Goal: Task Accomplishment & Management: Complete application form

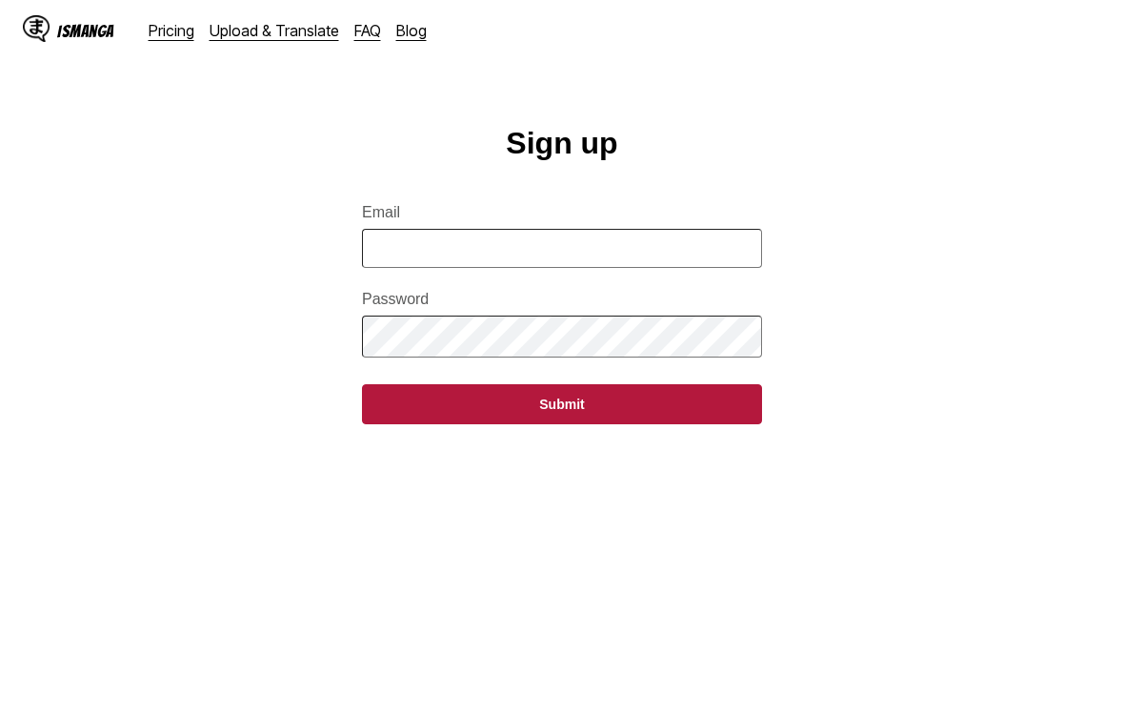
click at [400, 268] on input "Email" at bounding box center [562, 248] width 400 height 39
type input "**********"
click at [395, 416] on button "Submit" at bounding box center [562, 403] width 400 height 40
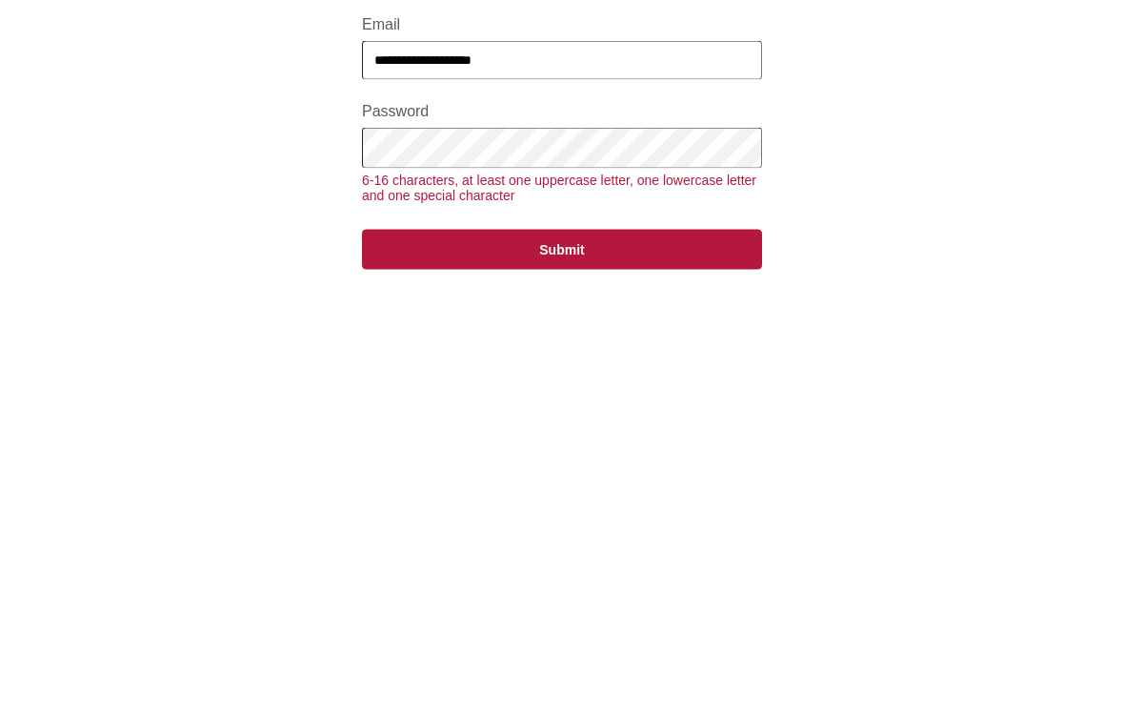
click at [404, 417] on button "Submit" at bounding box center [562, 437] width 400 height 40
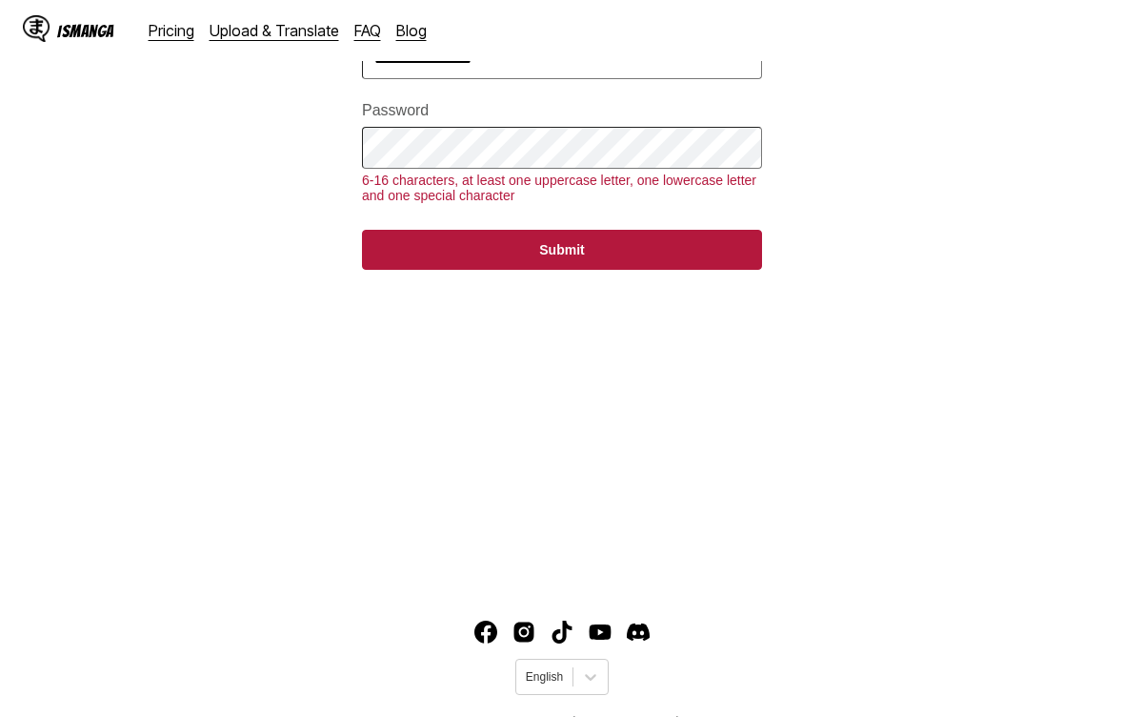
click at [410, 270] on button "Submit" at bounding box center [562, 250] width 400 height 40
click at [417, 267] on button "Submit" at bounding box center [562, 250] width 400 height 40
click at [410, 265] on button "Submit" at bounding box center [562, 251] width 400 height 40
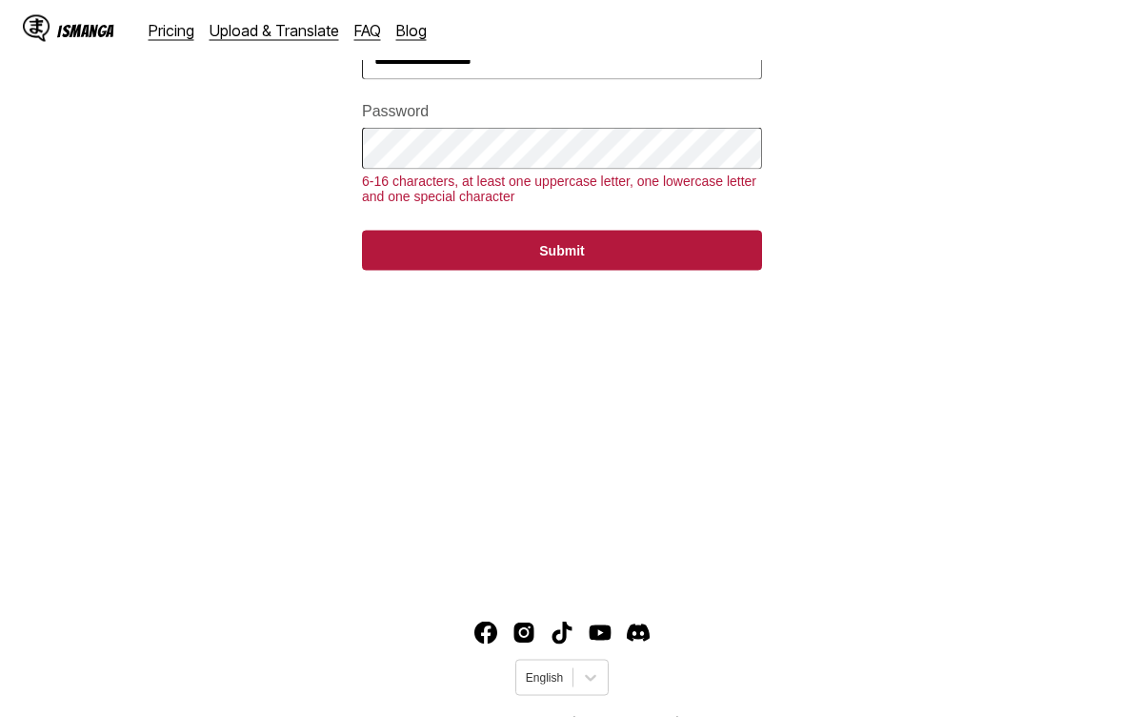
click at [406, 265] on button "Submit" at bounding box center [562, 251] width 400 height 40
click at [719, 265] on button "Submit" at bounding box center [562, 251] width 400 height 40
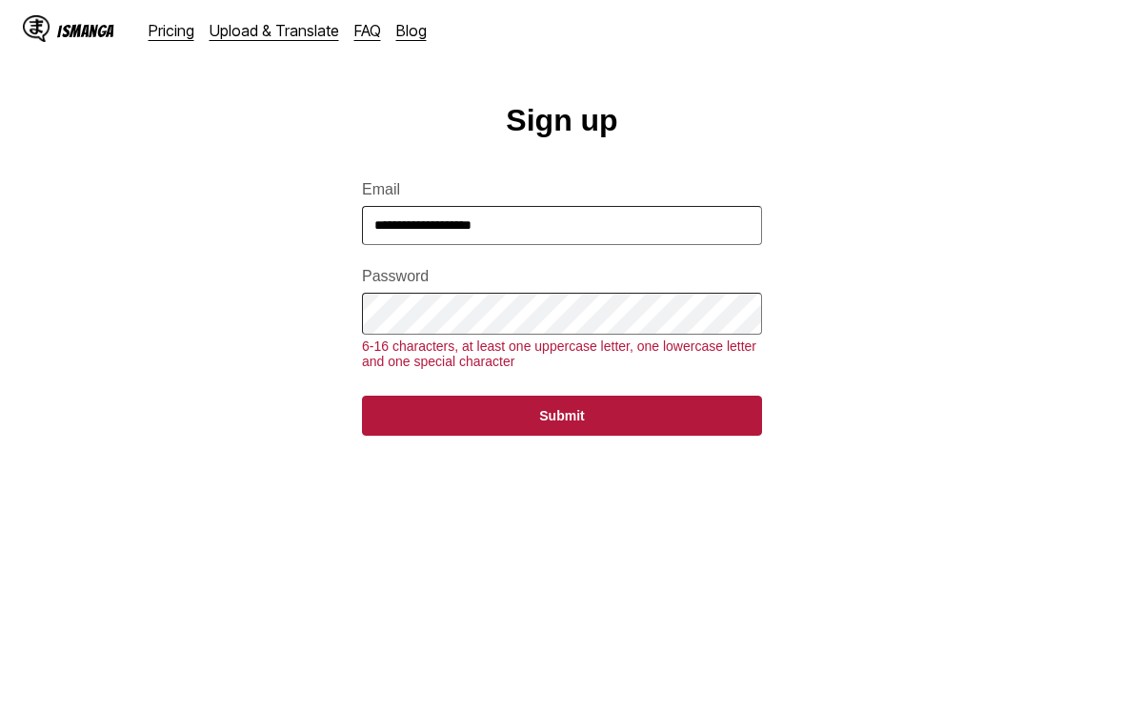
scroll to position [21, 0]
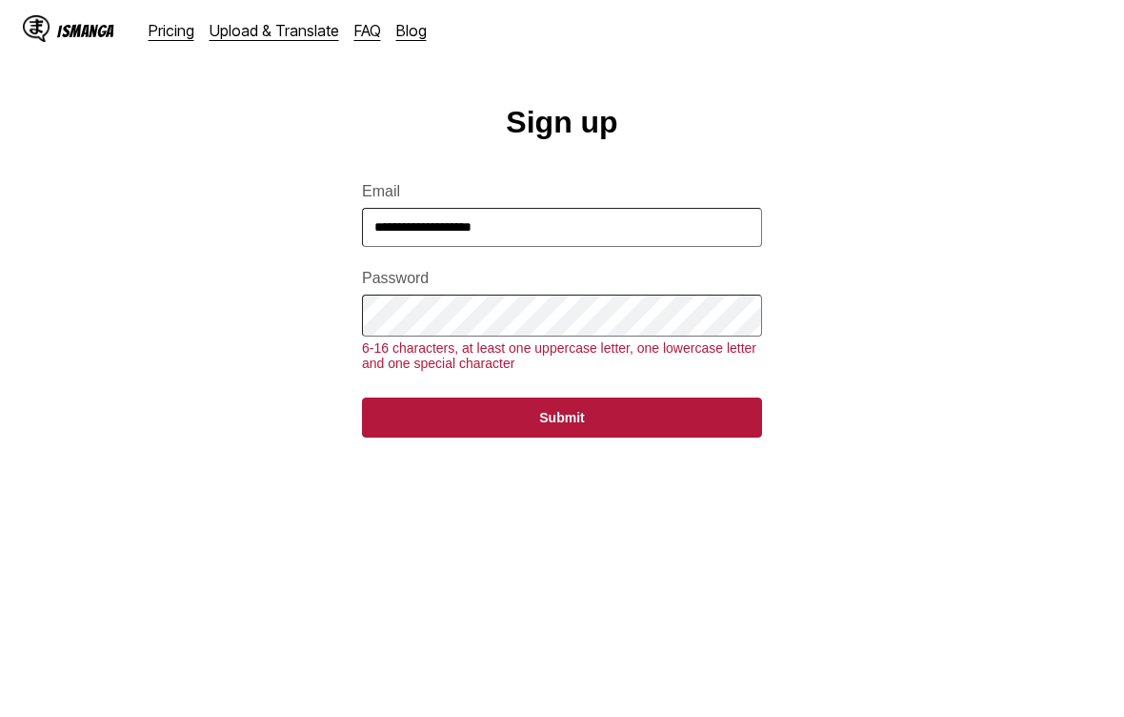
click at [421, 433] on button "Submit" at bounding box center [562, 417] width 400 height 40
click at [419, 435] on button "Submit" at bounding box center [562, 417] width 400 height 40
click at [415, 433] on button "Submit" at bounding box center [562, 417] width 400 height 40
click at [415, 432] on button "Submit" at bounding box center [562, 417] width 400 height 40
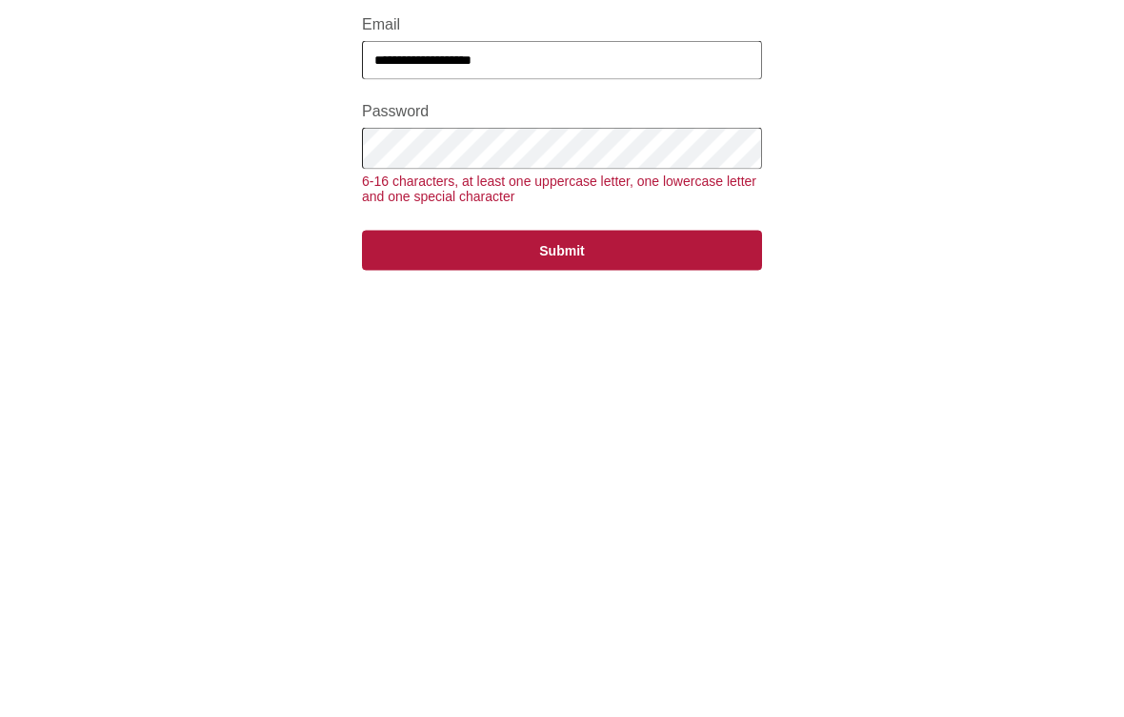
click at [698, 397] on button "Submit" at bounding box center [562, 417] width 400 height 40
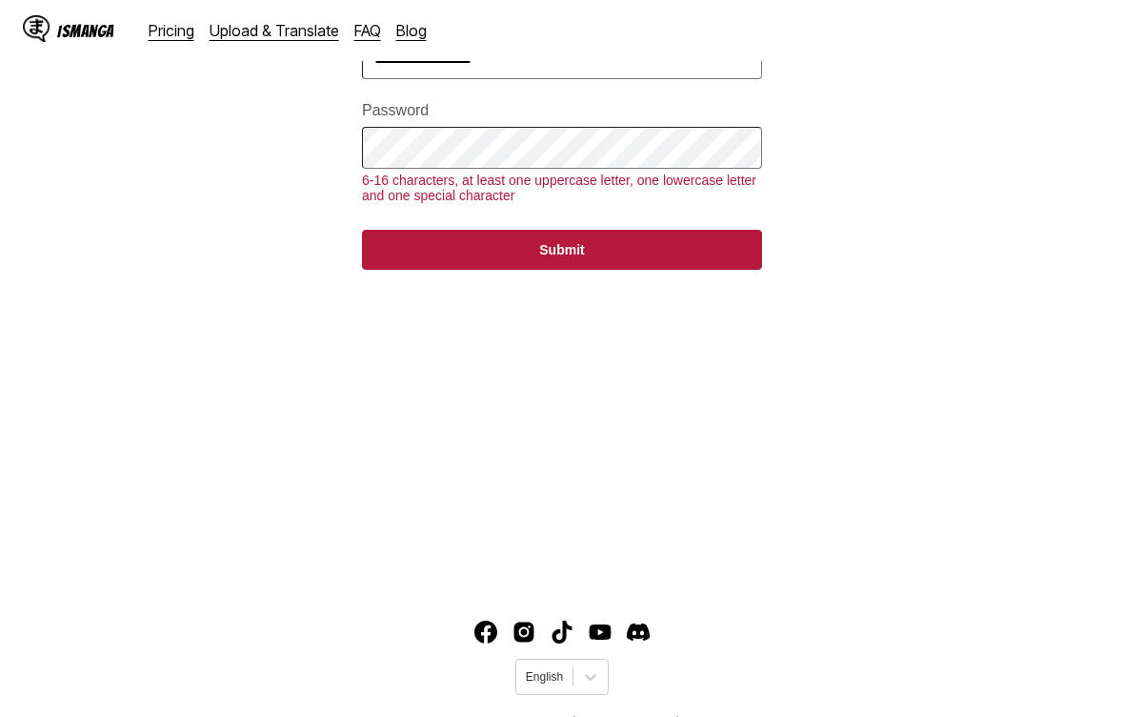
click at [394, 270] on button "Submit" at bounding box center [562, 250] width 400 height 40
click at [393, 270] on button "Submit" at bounding box center [562, 250] width 400 height 40
click at [241, 201] on main "**********" at bounding box center [562, 260] width 1124 height 645
click at [418, 268] on button "Submit" at bounding box center [562, 250] width 400 height 40
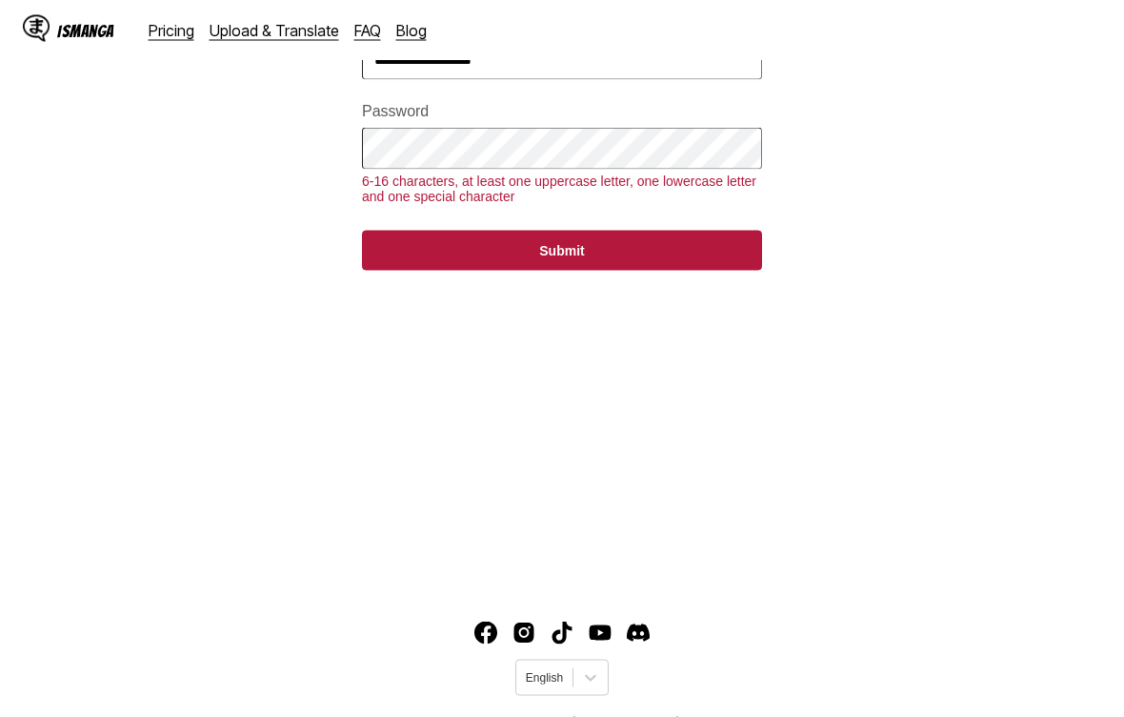
click at [400, 271] on button "Submit" at bounding box center [562, 251] width 400 height 40
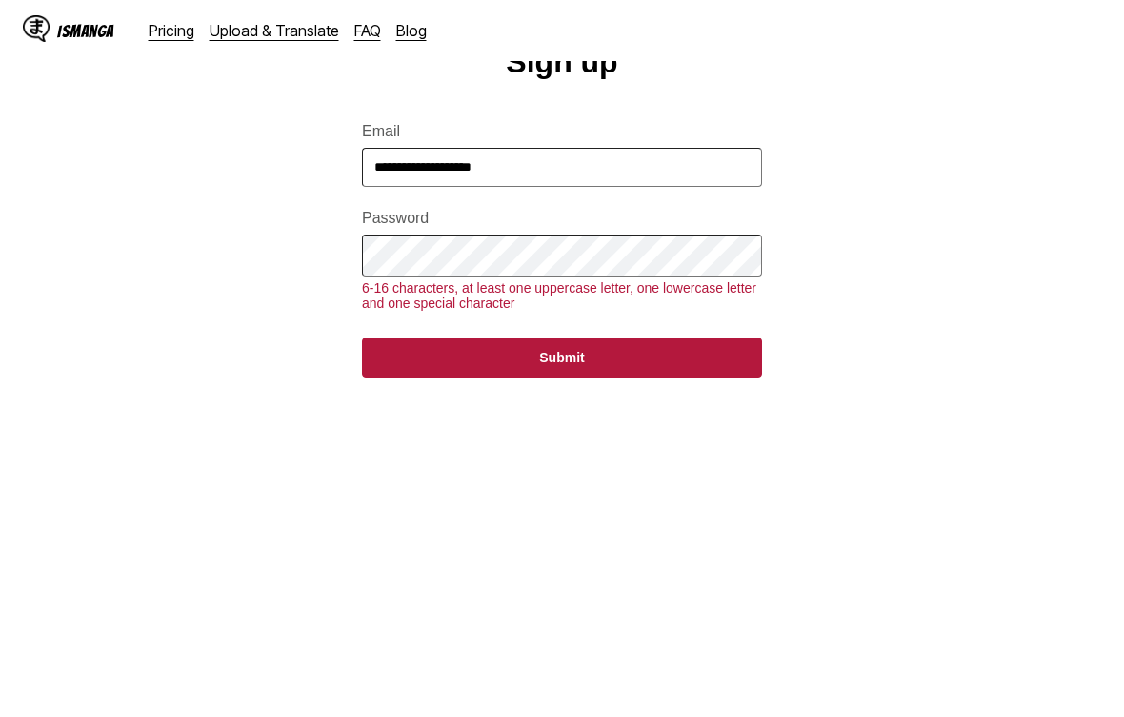
scroll to position [0, 0]
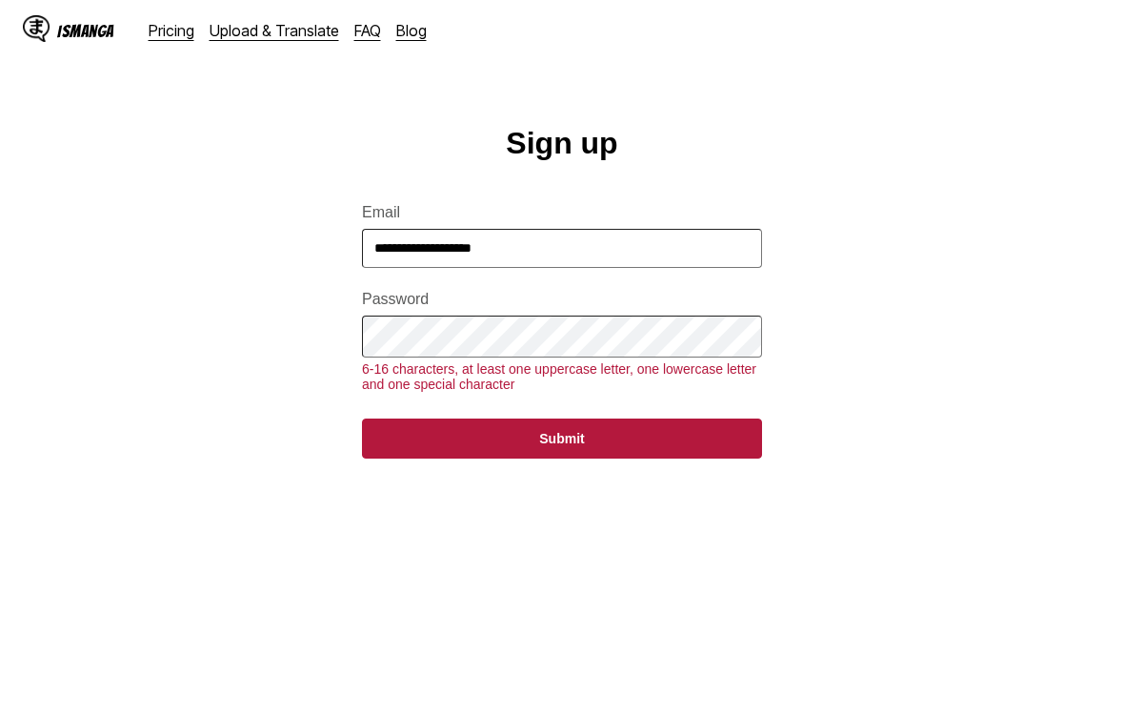
click at [432, 452] on button "Submit" at bounding box center [562, 438] width 400 height 40
click at [431, 452] on button "Submit" at bounding box center [562, 438] width 400 height 40
click at [427, 446] on button "Submit" at bounding box center [562, 438] width 400 height 40
click at [427, 445] on button "Submit" at bounding box center [562, 438] width 400 height 40
click at [424, 447] on button "Submit" at bounding box center [562, 438] width 400 height 40
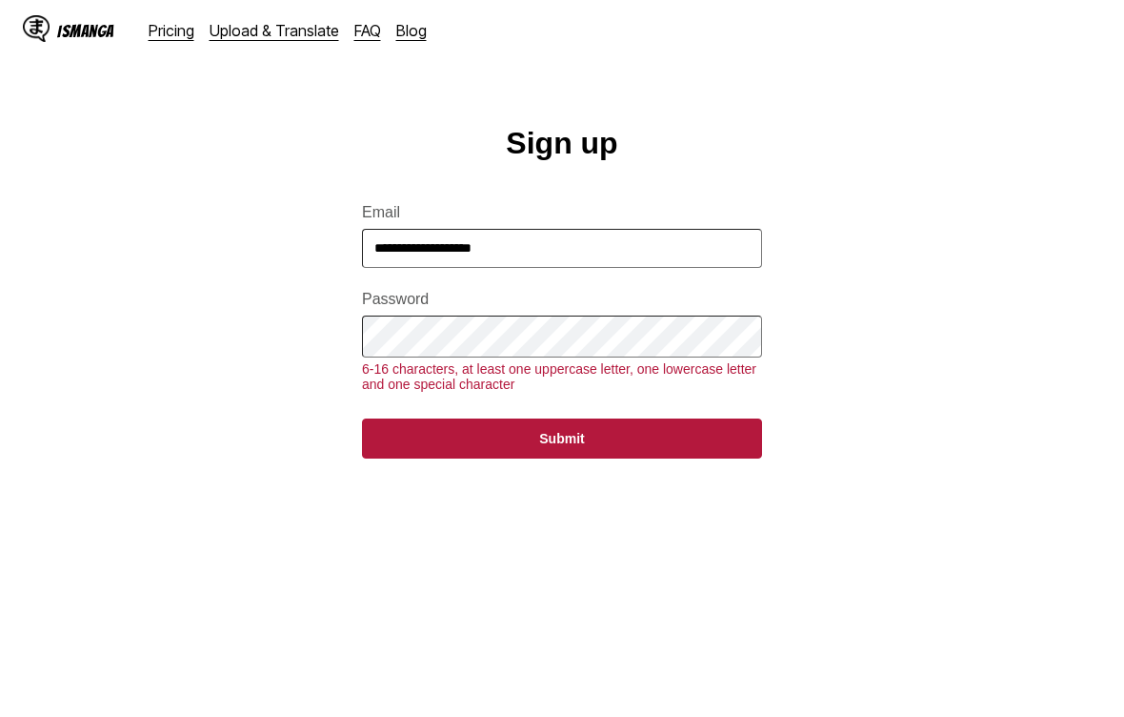
click at [423, 446] on button "Submit" at bounding box center [562, 438] width 400 height 40
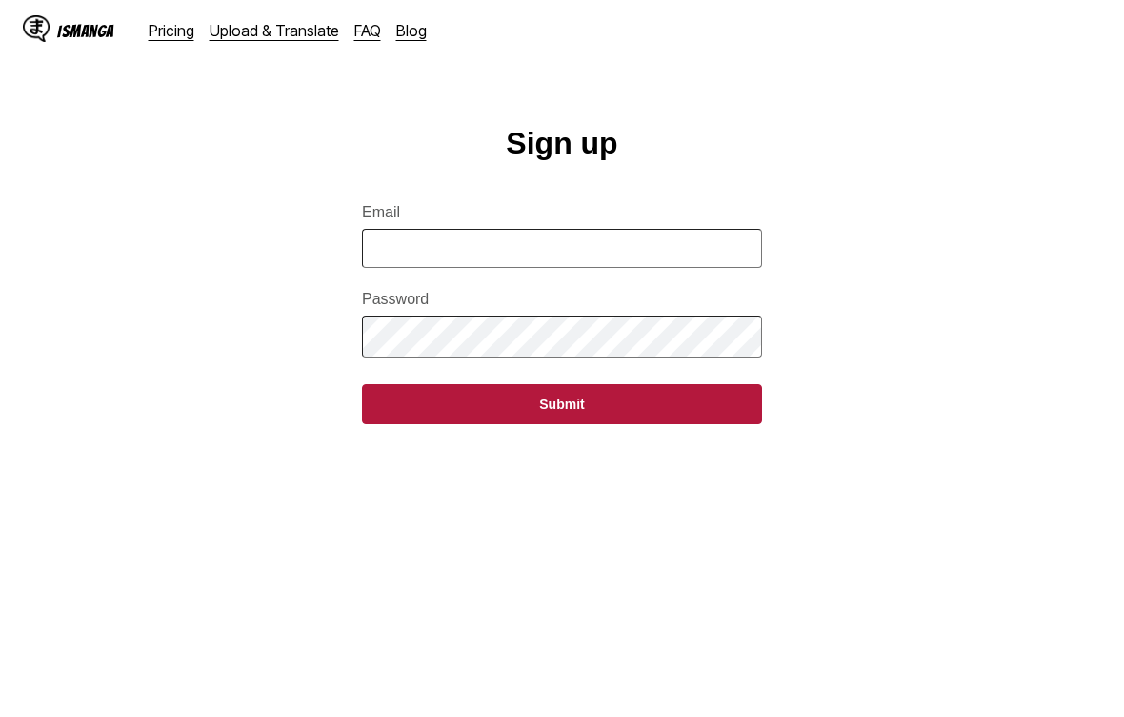
click at [683, 239] on input "Email" at bounding box center [562, 248] width 400 height 39
type input "**********"
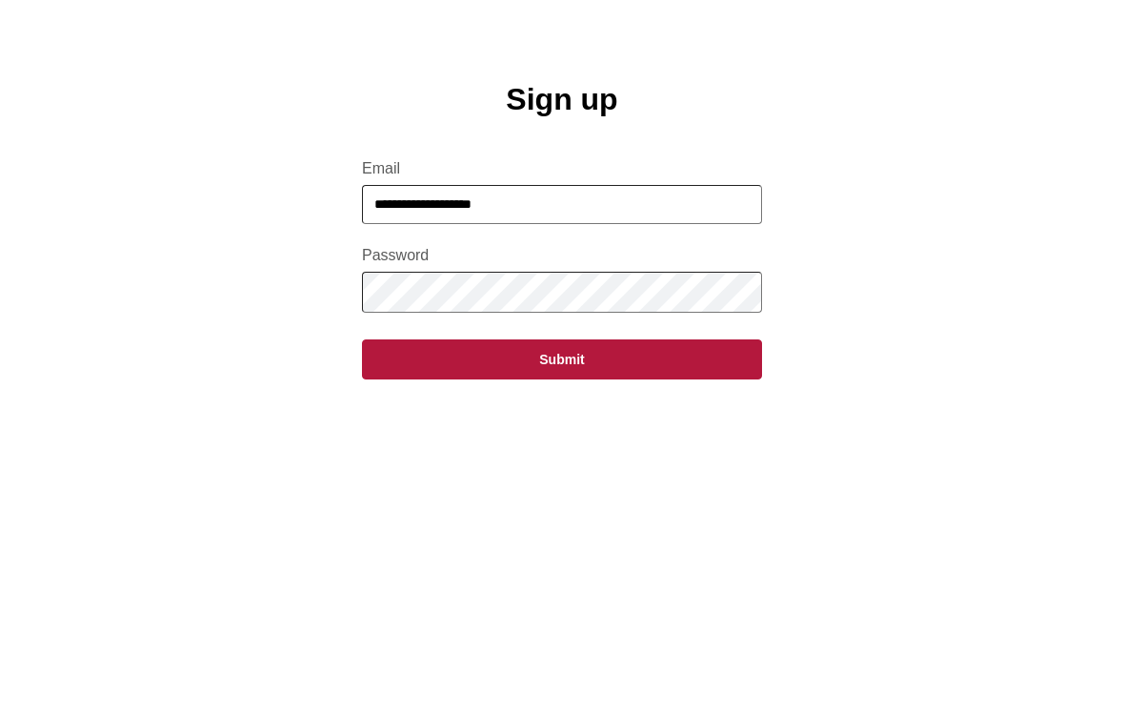
scroll to position [44, 0]
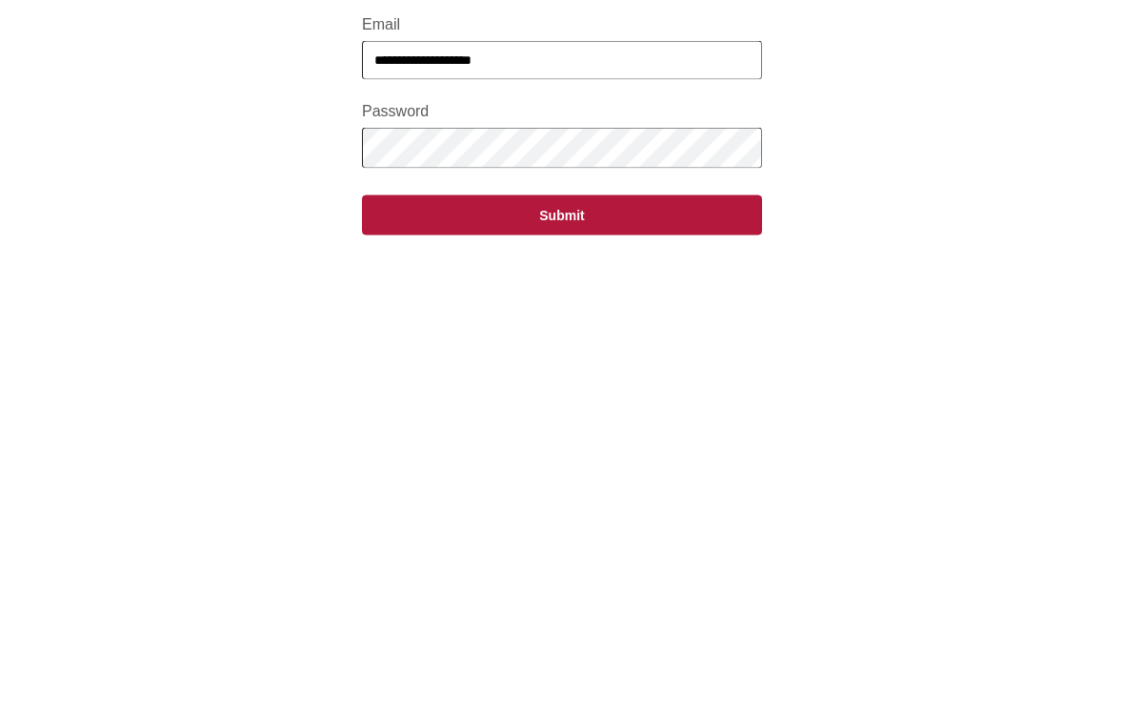
click at [403, 339] on button "Submit" at bounding box center [562, 359] width 400 height 40
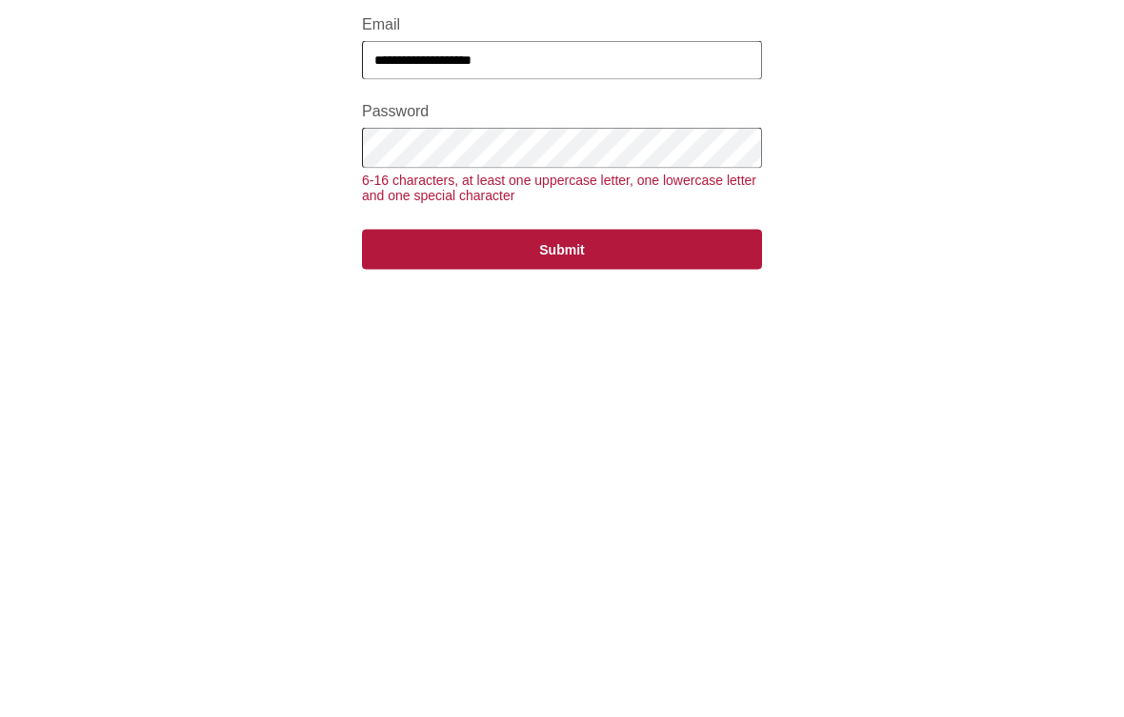
scroll to position [189, 0]
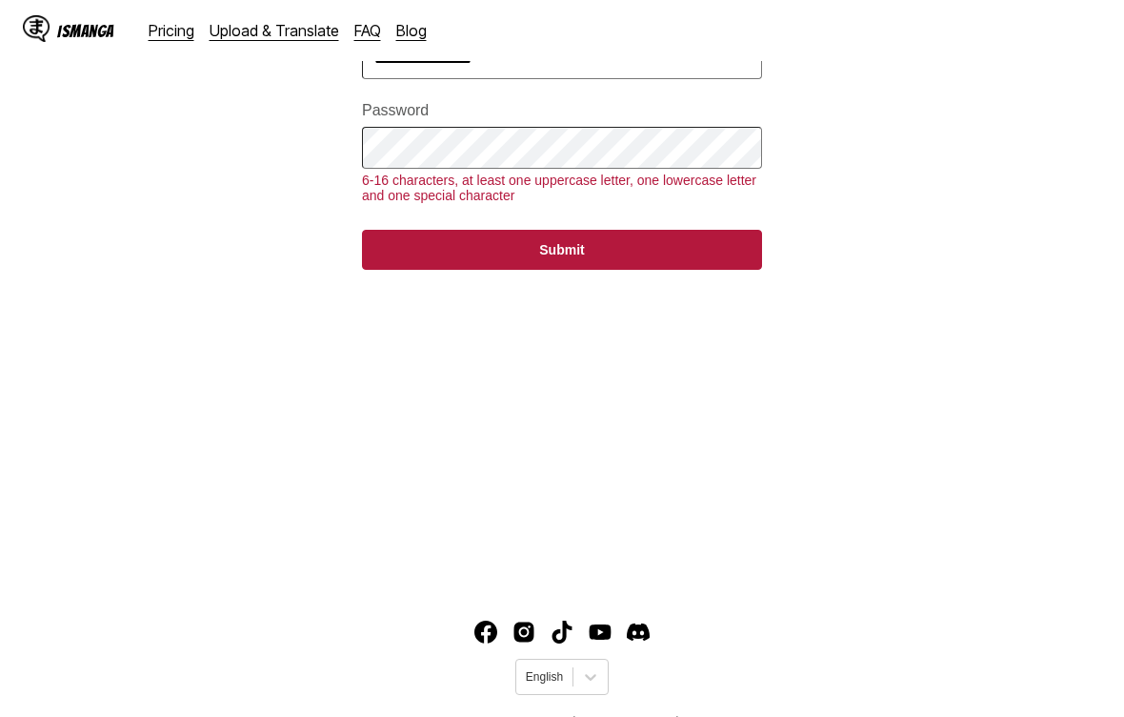
click at [409, 266] on button "Submit" at bounding box center [562, 250] width 400 height 40
click at [409, 265] on button "Submit" at bounding box center [562, 250] width 400 height 40
click at [395, 270] on button "Submit" at bounding box center [562, 250] width 400 height 40
click at [433, 268] on button "Submit" at bounding box center [562, 251] width 400 height 40
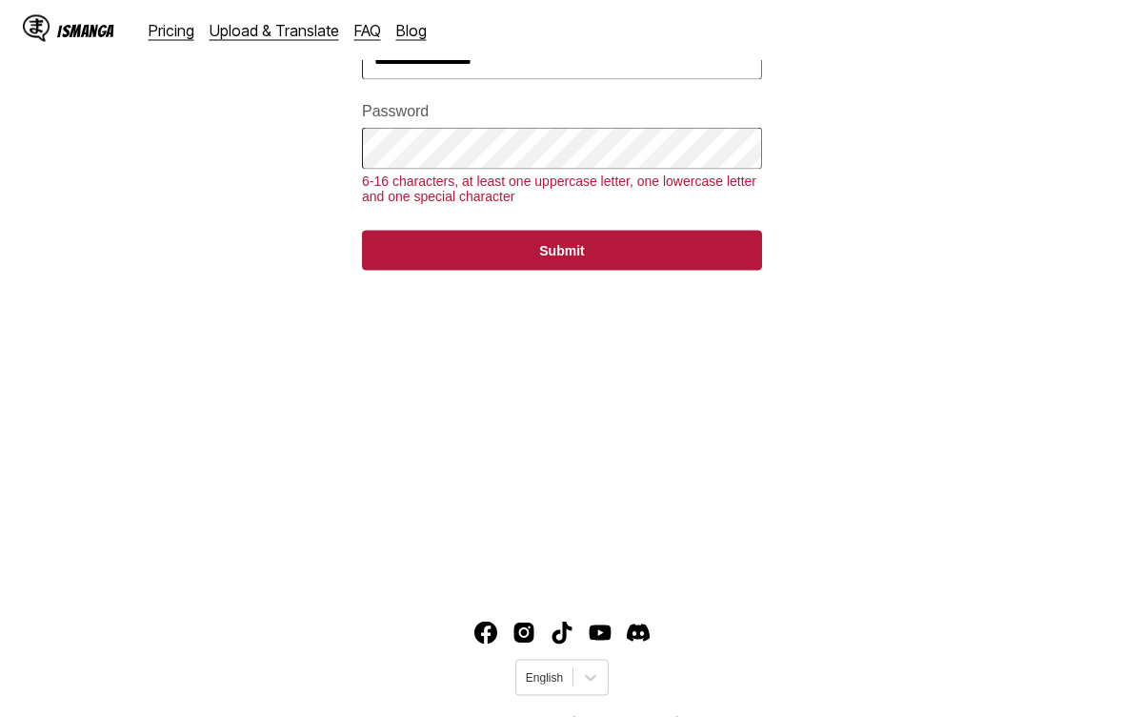
click at [433, 271] on button "Submit" at bounding box center [562, 251] width 400 height 40
click at [436, 271] on button "Submit" at bounding box center [562, 251] width 400 height 40
click at [435, 271] on button "Submit" at bounding box center [562, 251] width 400 height 40
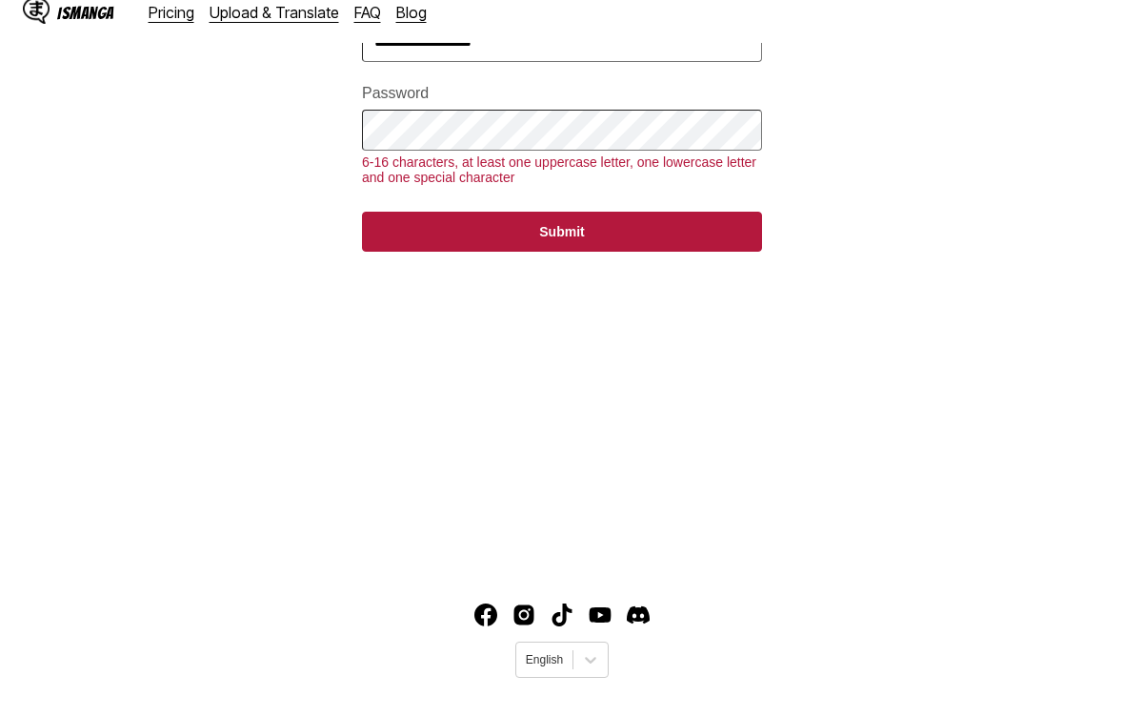
click at [435, 254] on button "Submit" at bounding box center [562, 250] width 400 height 40
click at [434, 253] on button "Submit" at bounding box center [562, 251] width 400 height 40
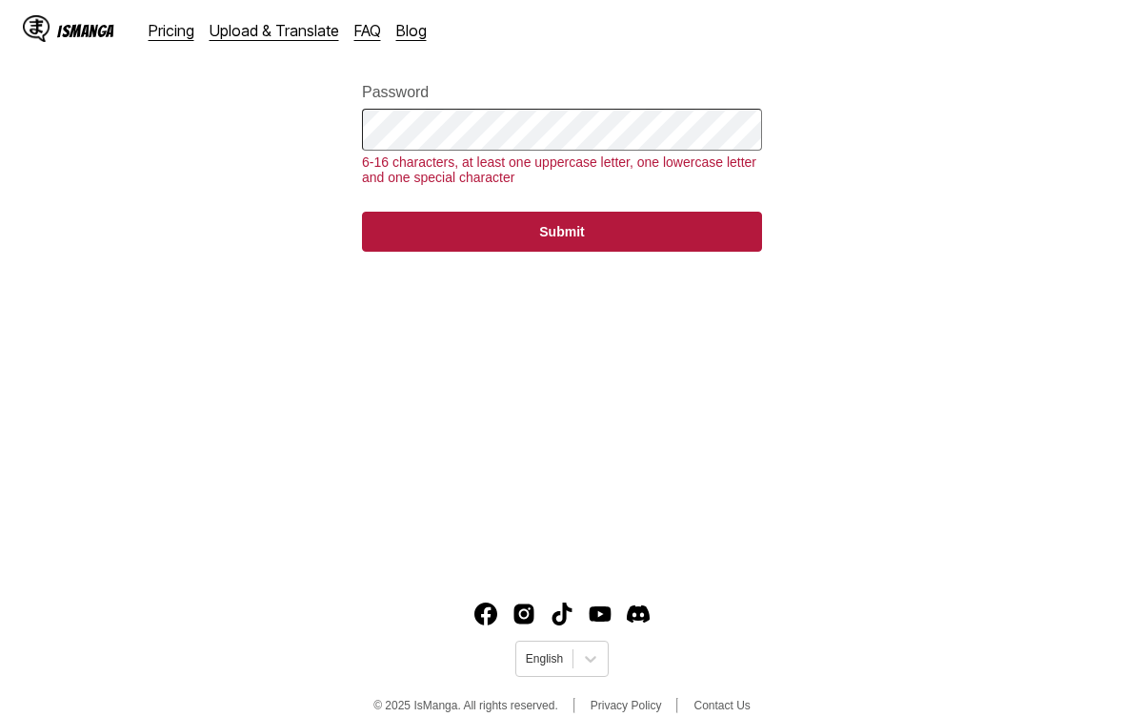
click at [435, 252] on button "Submit" at bounding box center [562, 232] width 400 height 40
click at [428, 252] on button "Submit" at bounding box center [562, 232] width 400 height 40
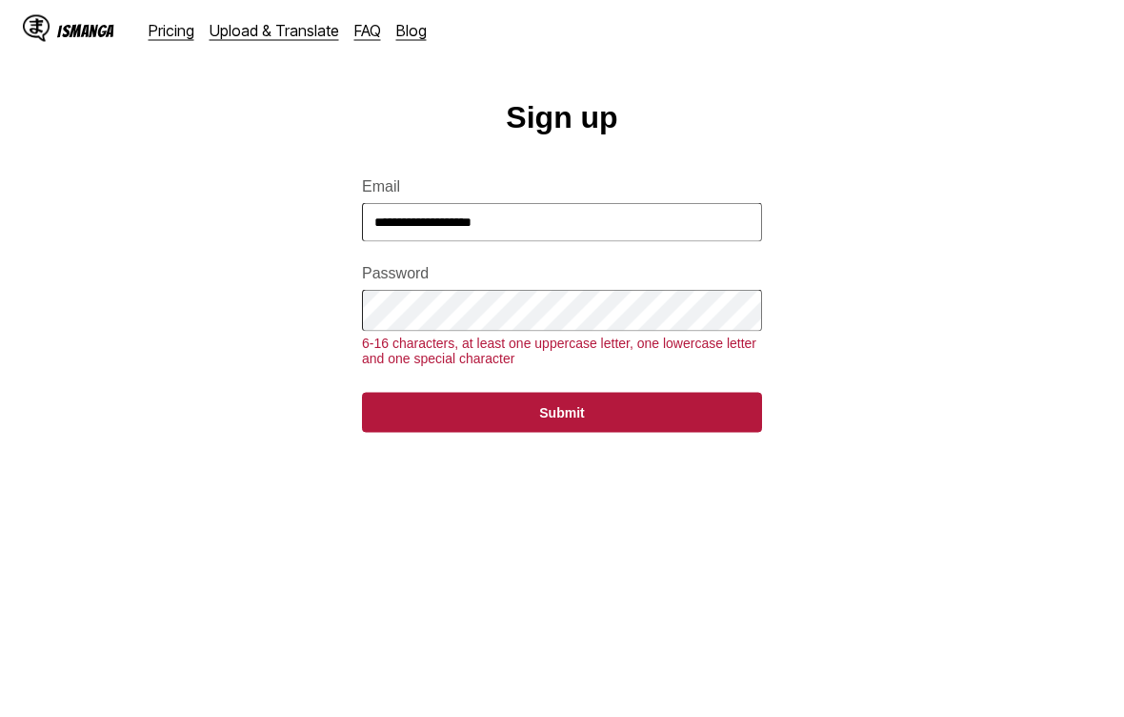
scroll to position [0, 0]
